Goal: Task Accomplishment & Management: Manage account settings

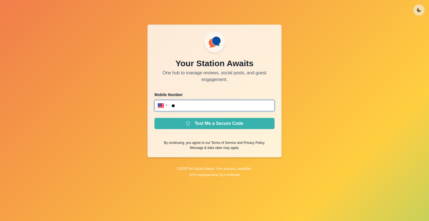
click at [192, 106] on input "**" at bounding box center [215, 105] width 120 height 11
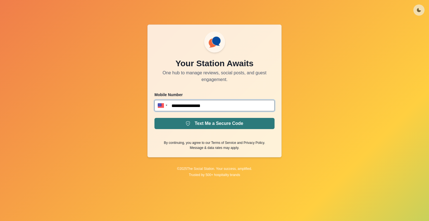
type input "**********"
click at [229, 122] on button "Text Me a Secure Code" at bounding box center [215, 123] width 120 height 11
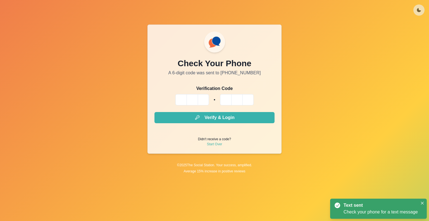
click at [177, 85] on div "Check Your Phone A 6-digit code was sent to [PHONE_NUMBER] Verification Code Ve…" at bounding box center [215, 89] width 134 height 129
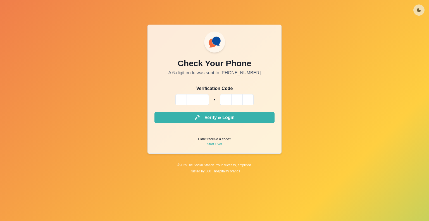
click at [183, 99] on input "Please enter your pin code" at bounding box center [181, 99] width 11 height 11
type input "*"
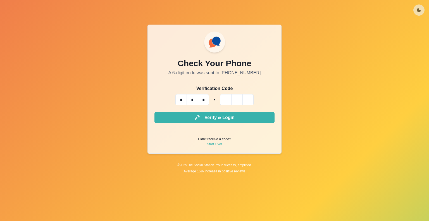
type input "*"
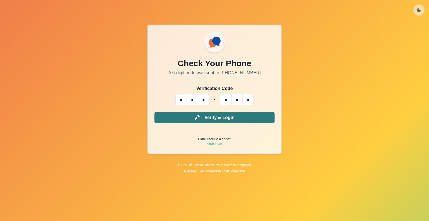
type input "*"
click at [234, 117] on button "Verify & Login" at bounding box center [215, 117] width 120 height 11
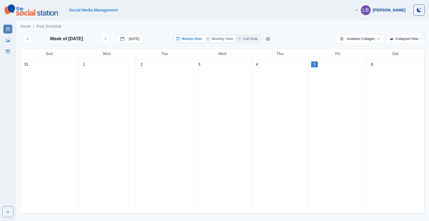
click at [214, 38] on button "Monthly View" at bounding box center [219, 38] width 31 height 7
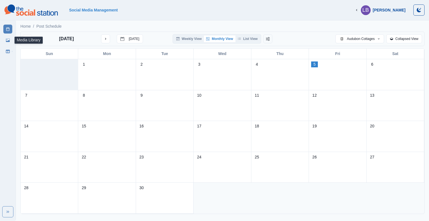
click at [6, 38] on icon at bounding box center [8, 40] width 4 height 4
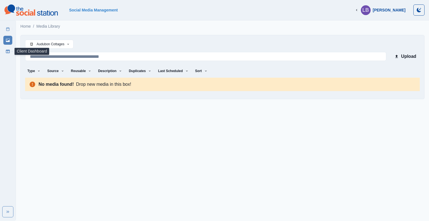
click at [6, 49] on link "Client Dashboard" at bounding box center [7, 51] width 9 height 9
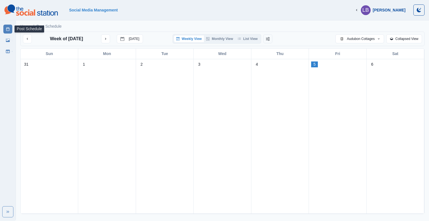
click at [6, 26] on link "Post Schedule" at bounding box center [7, 29] width 9 height 9
click at [378, 37] on icon "button" at bounding box center [378, 38] width 3 height 3
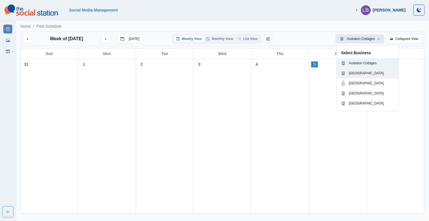
click at [371, 72] on p "[GEOGRAPHIC_DATA]" at bounding box center [366, 73] width 35 height 5
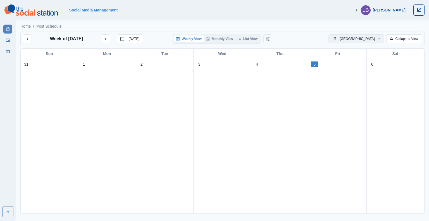
click at [371, 38] on button "[GEOGRAPHIC_DATA]" at bounding box center [357, 38] width 56 height 9
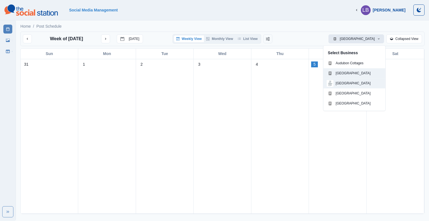
click at [359, 80] on div "[GEOGRAPHIC_DATA]" at bounding box center [349, 83] width 44 height 7
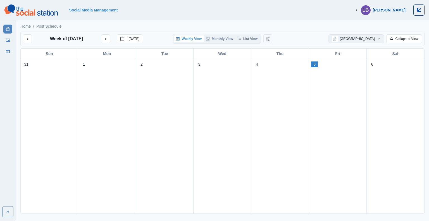
click at [364, 38] on button "[GEOGRAPHIC_DATA]" at bounding box center [357, 38] width 56 height 9
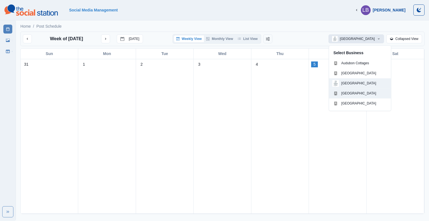
click at [354, 93] on p "[GEOGRAPHIC_DATA]" at bounding box center [359, 93] width 35 height 5
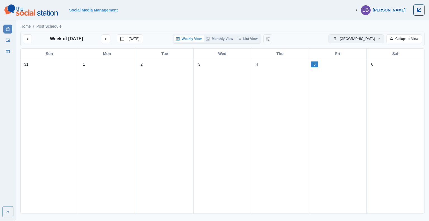
click at [379, 39] on icon "button" at bounding box center [378, 38] width 3 height 3
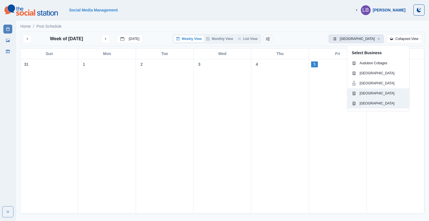
click at [369, 104] on p "[GEOGRAPHIC_DATA]" at bounding box center [377, 103] width 35 height 5
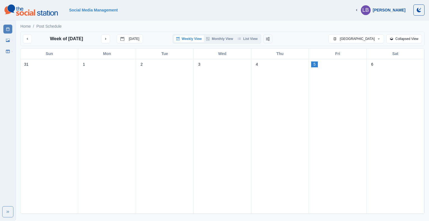
click at [339, 9] on div "Social Media Management" at bounding box center [204, 10] width 270 height 4
click at [333, 6] on div "Social Media Management LB [PERSON_NAME] Logout" at bounding box center [214, 9] width 420 height 11
